Goal: Transaction & Acquisition: Purchase product/service

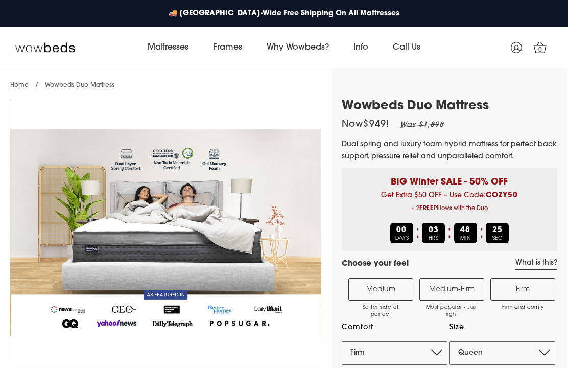
select select "Firm"
select select "Queen"
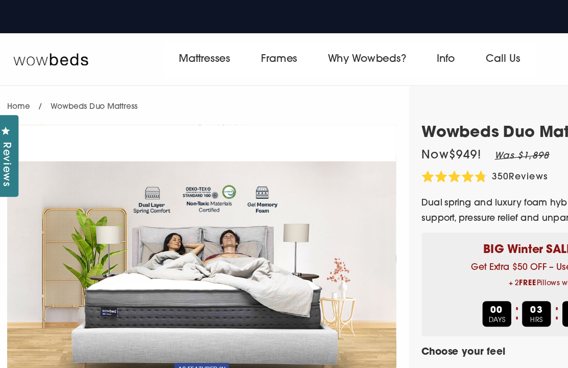
click at [235, 45] on link "Frames" at bounding box center [228, 47] width 54 height 29
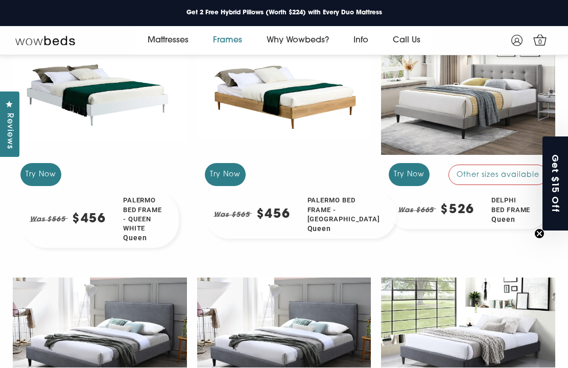
scroll to position [734, 0]
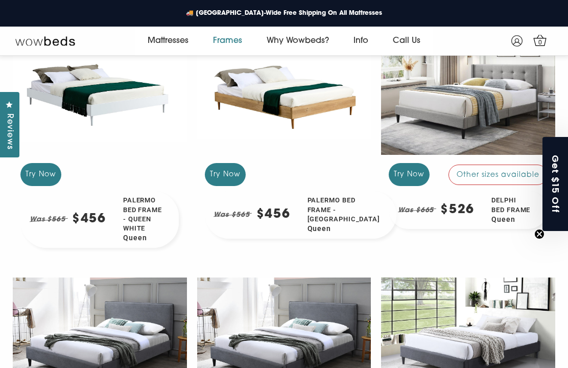
click at [514, 213] on div "Delphi Bed Frame Queen" at bounding box center [516, 210] width 64 height 38
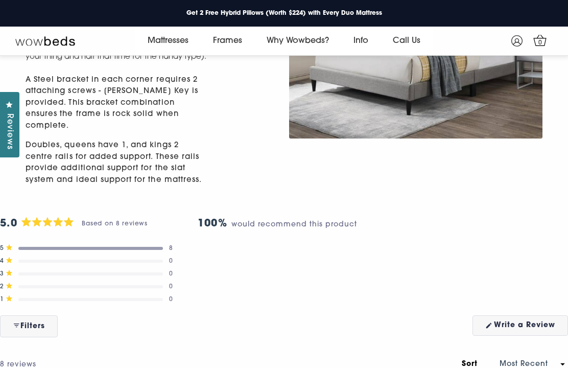
scroll to position [644, 0]
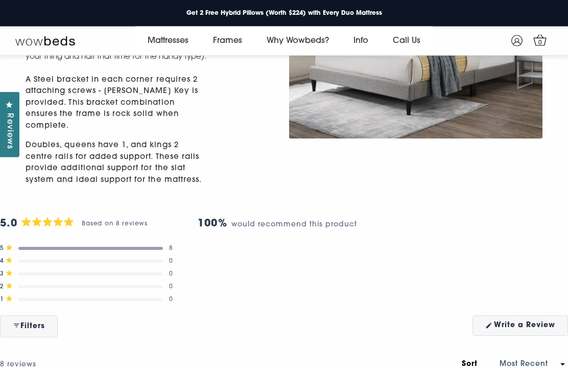
click at [109, 233] on div "5.0 Rated 5.0 out of 5 stars Based on 8 reviews" at bounding box center [74, 224] width 148 height 16
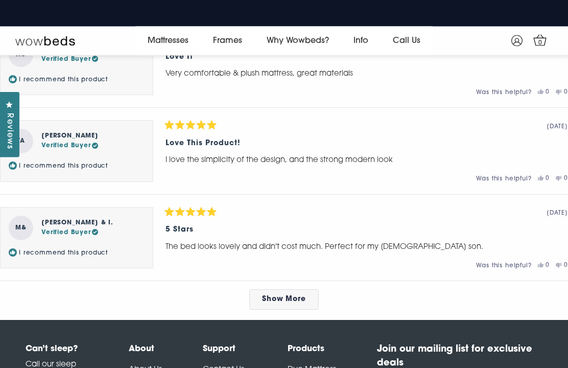
scroll to position [1185, 0]
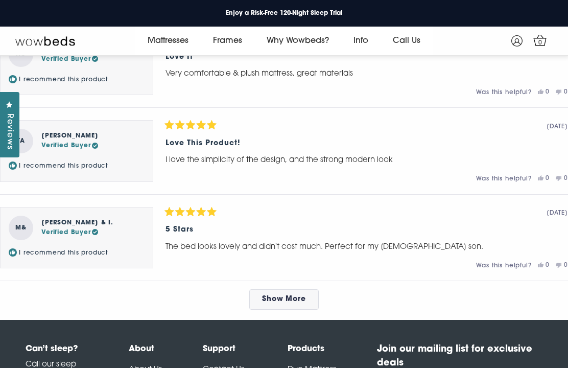
click at [293, 301] on link "Show More" at bounding box center [284, 299] width 70 height 20
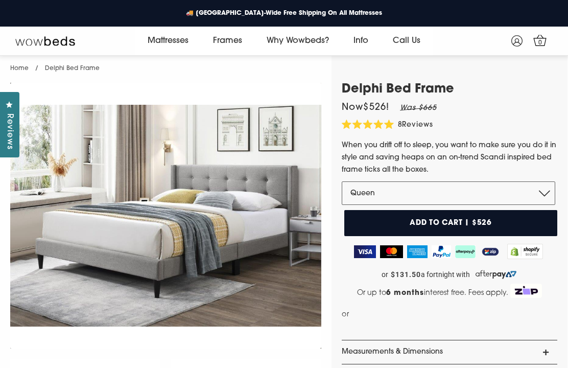
scroll to position [0, 0]
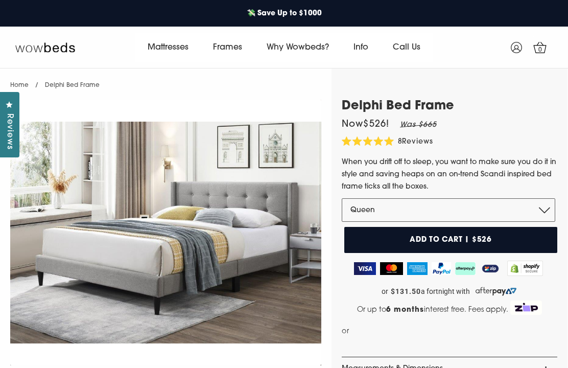
click at [511, 237] on button "Add to cart | $526" at bounding box center [452, 240] width 214 height 26
click at [192, 103] on link "Duo Mattress" at bounding box center [170, 92] width 71 height 19
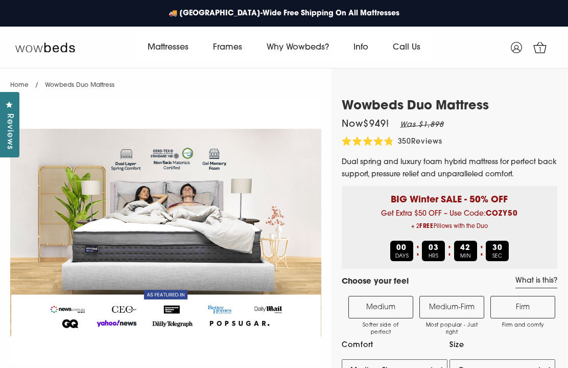
select select "Medium-Firm"
select select "Queen"
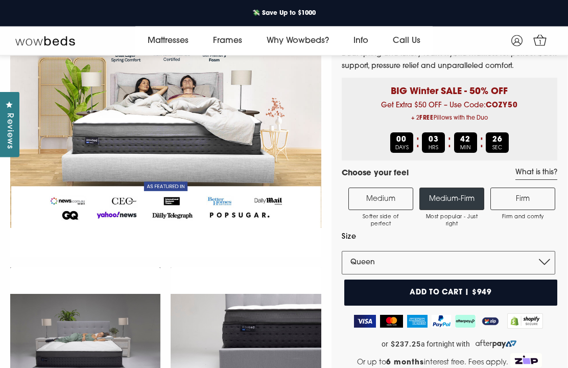
scroll to position [97, 0]
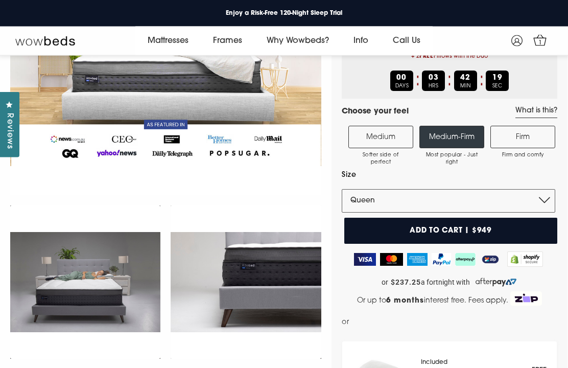
click at [401, 139] on label "Medium Softer side of perfect" at bounding box center [381, 137] width 65 height 22
click at [0, 0] on input "Medium Softer side of perfect" at bounding box center [0, 0] width 0 height 0
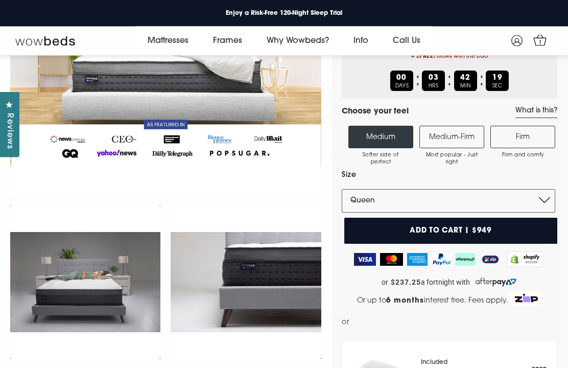
scroll to position [158, 0]
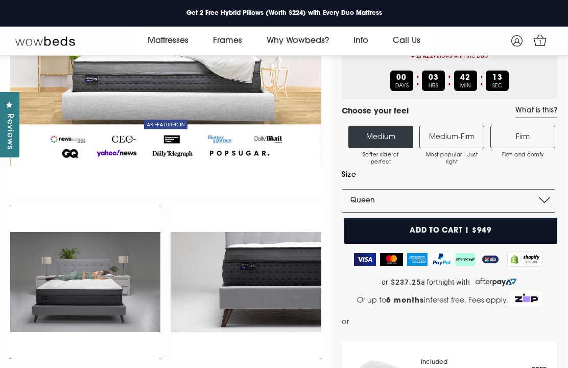
click at [463, 143] on label "Medium-Firm Most popular - Just right" at bounding box center [452, 137] width 65 height 22
click at [0, 0] on input "Medium-Firm Most popular - Just right" at bounding box center [0, 0] width 0 height 0
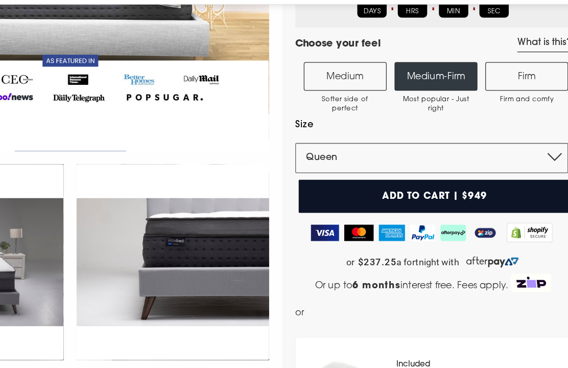
scroll to position [182, 0]
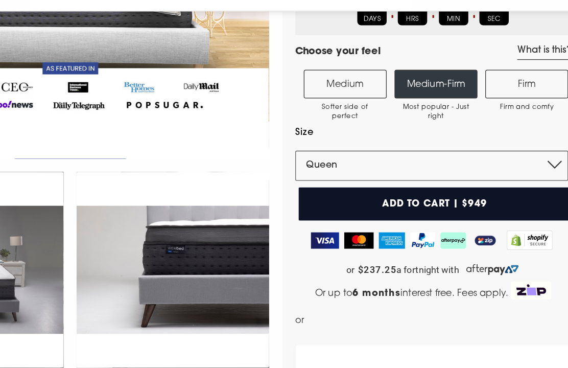
click at [379, 193] on button "Add to cart | $949" at bounding box center [452, 206] width 214 height 26
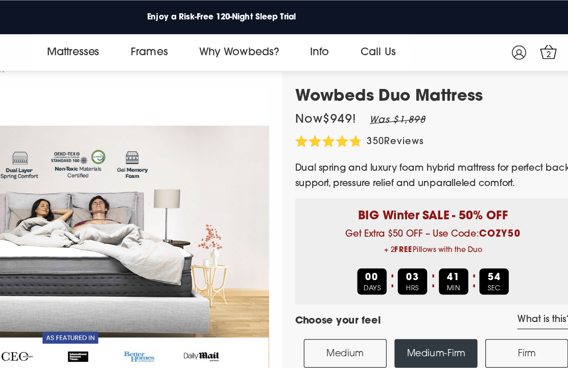
scroll to position [0, 0]
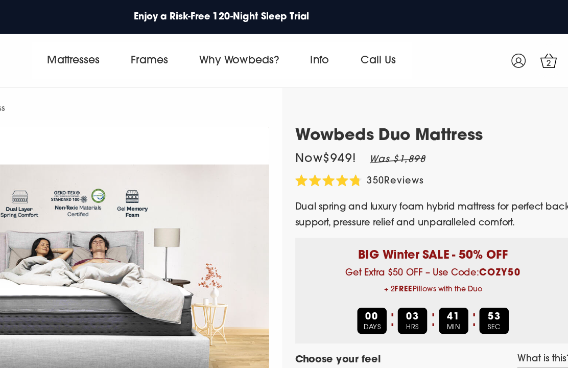
click at [528, 47] on link "2" at bounding box center [541, 48] width 26 height 26
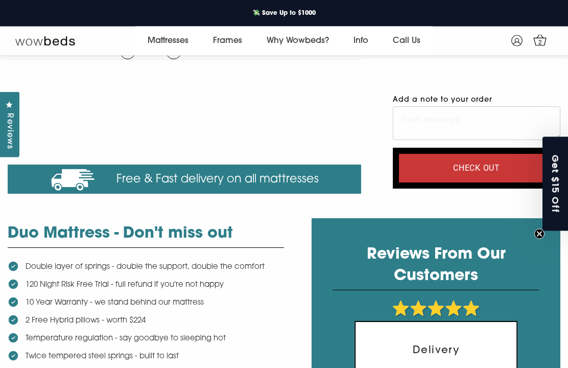
scroll to position [214, 0]
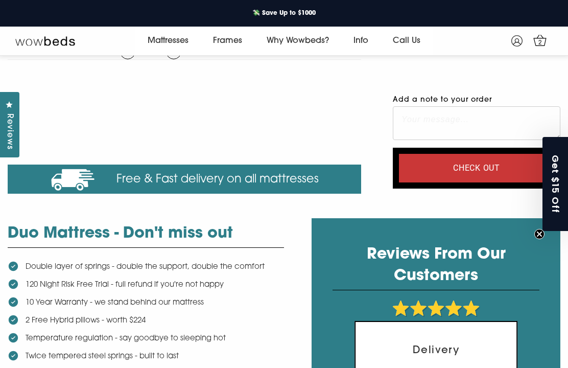
click at [496, 162] on input "Check out" at bounding box center [476, 168] width 155 height 29
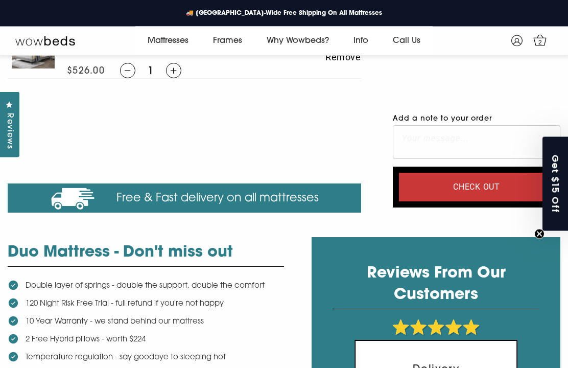
scroll to position [195, 0]
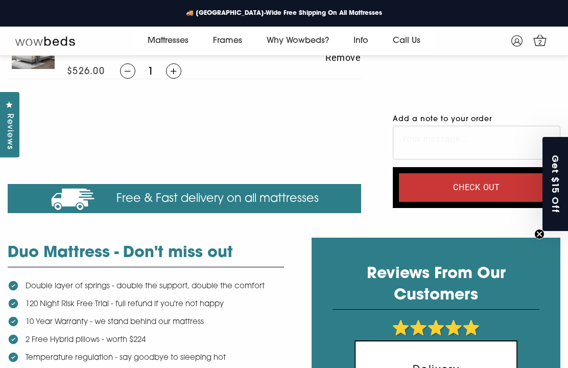
click at [483, 189] on input "Check out" at bounding box center [476, 187] width 155 height 29
